Goal: Book appointment/travel/reservation

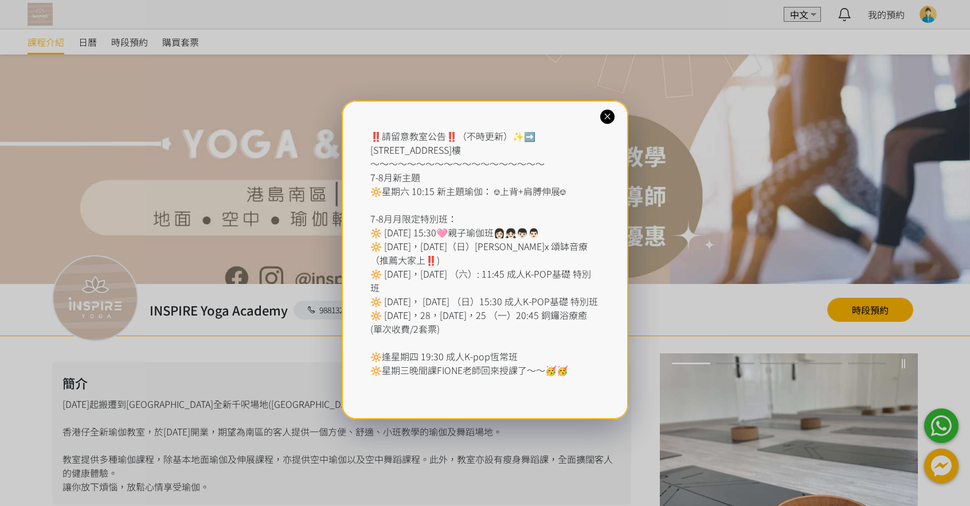
click at [124, 47] on div "‼️請留意教室公告‼️（不時更新）✨➡️ [STREET_ADDRESS] ～～～～～～～～～～～～～～～～～～～ 7-8月新主題 🔆星期六 10:15 新主…" at bounding box center [485, 253] width 970 height 506
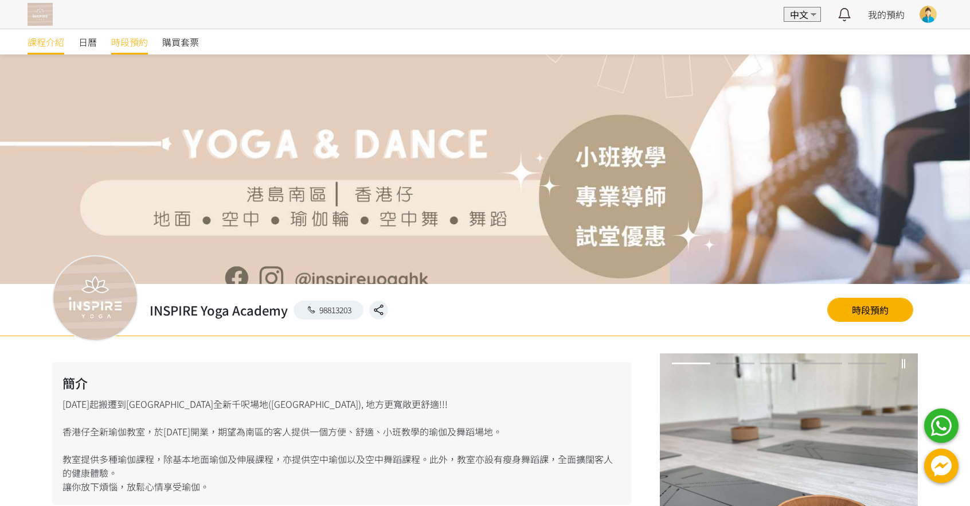
click at [142, 46] on span "時段預約" at bounding box center [129, 42] width 37 height 14
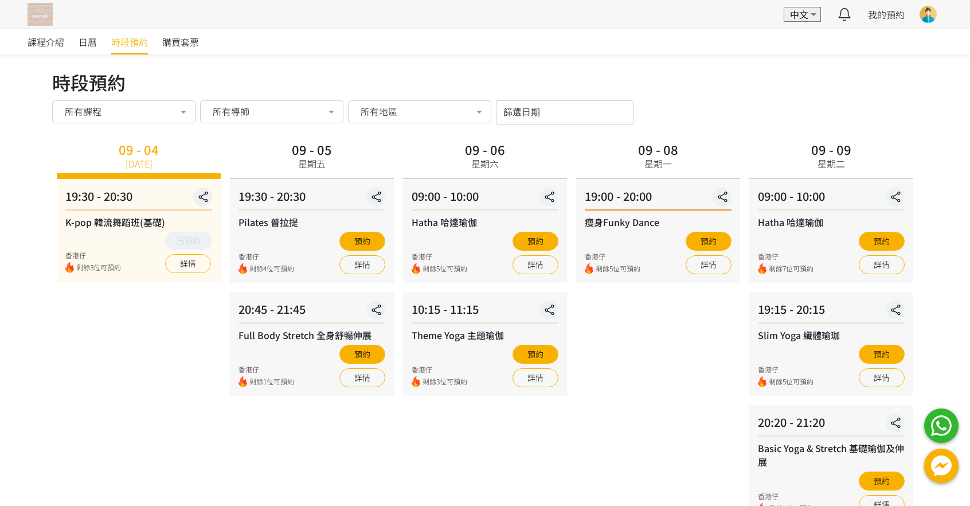
click at [745, 356] on div "09 - 09 星期二 09:00 - 10:00 Hatha 哈達瑜伽 香港仔 剩餘7位可預約 預約 詳情 19:15 - 20:15 Slim Yoga …" at bounding box center [831, 330] width 173 height 384
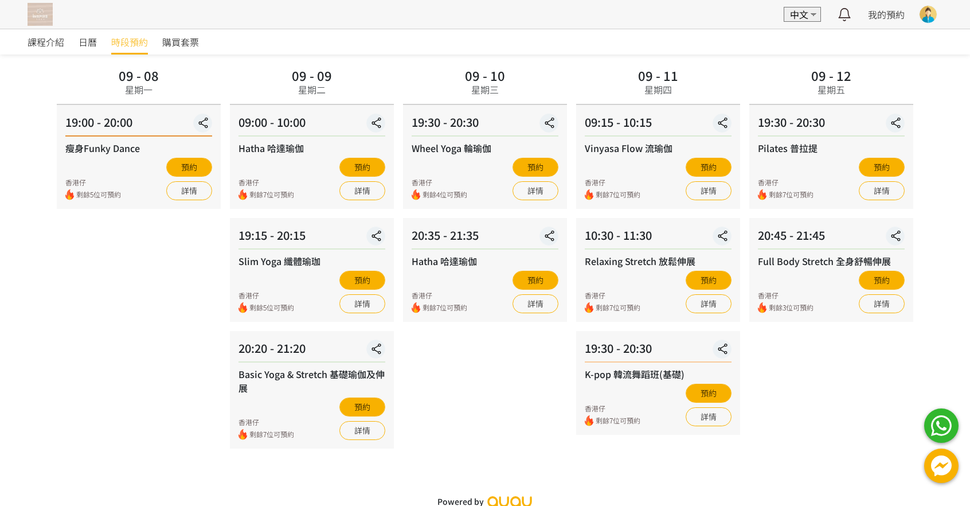
scroll to position [81, 0]
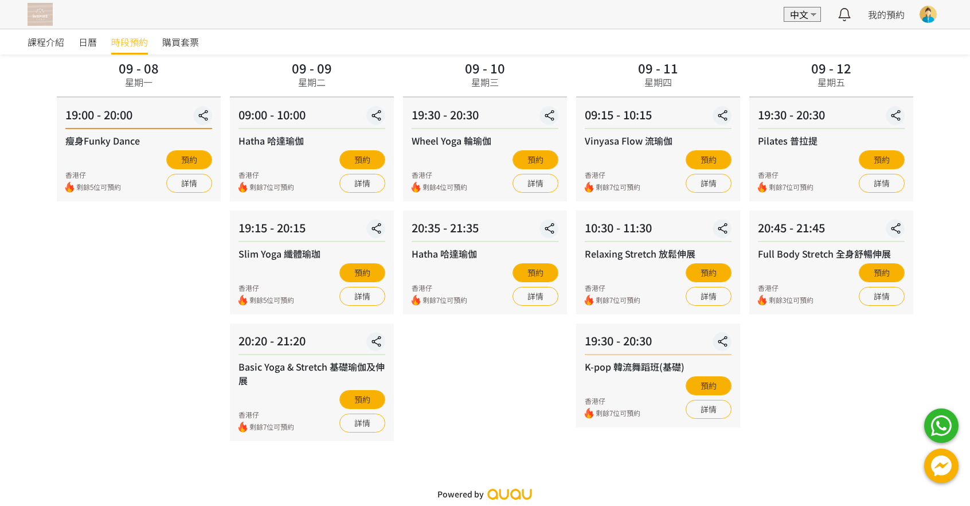
click at [225, 249] on div "09 - 08 星期一 19:00 - 20:00 瘦身Funky Dance 香港仔 剩餘5位可預約 預約 詳情" at bounding box center [138, 249] width 173 height 384
